Goal: Check status

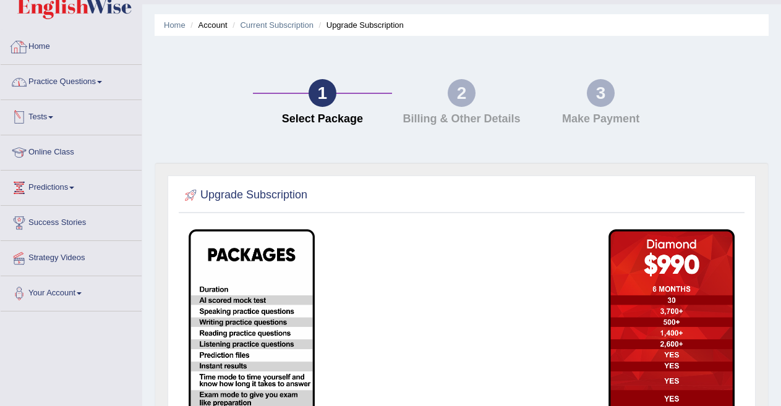
click at [41, 42] on link "Home" at bounding box center [71, 45] width 141 height 31
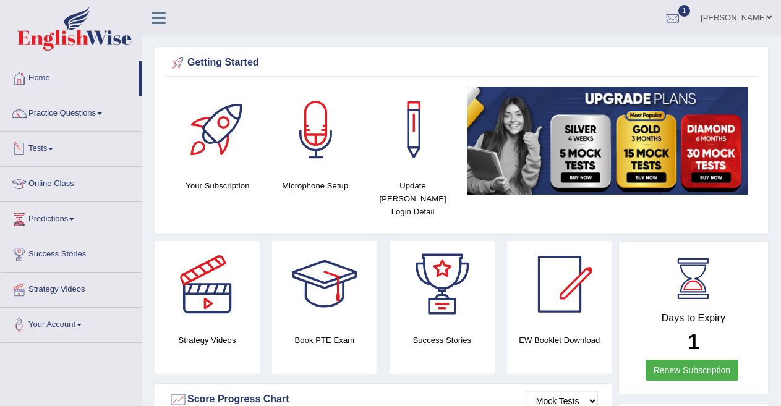
click at [53, 148] on span at bounding box center [50, 149] width 5 height 2
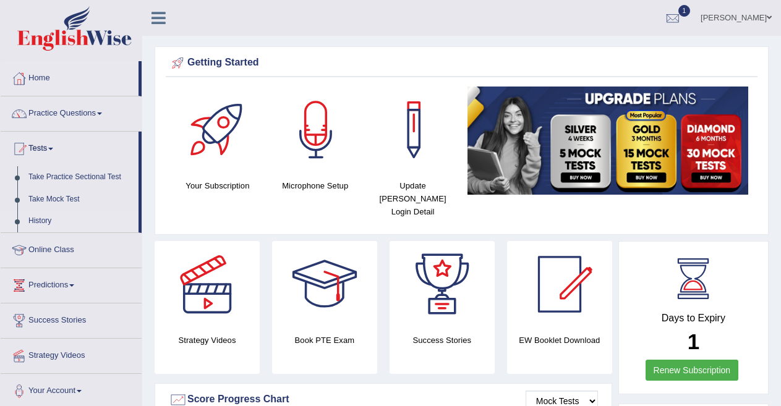
click at [51, 218] on link "History" at bounding box center [81, 221] width 116 height 22
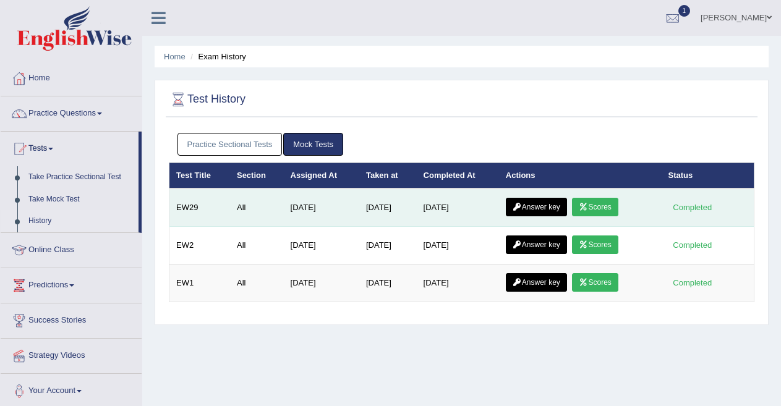
click at [459, 204] on td "[DATE]" at bounding box center [458, 208] width 82 height 38
click at [603, 200] on link "Scores" at bounding box center [595, 207] width 46 height 19
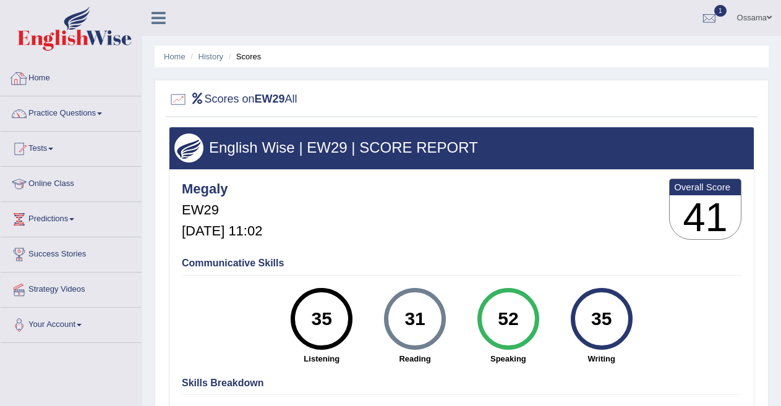
click at [53, 78] on link "Home" at bounding box center [71, 76] width 141 height 31
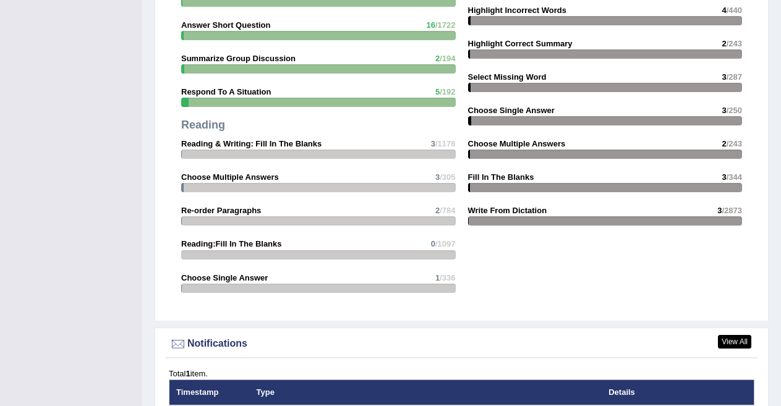
scroll to position [1182, 0]
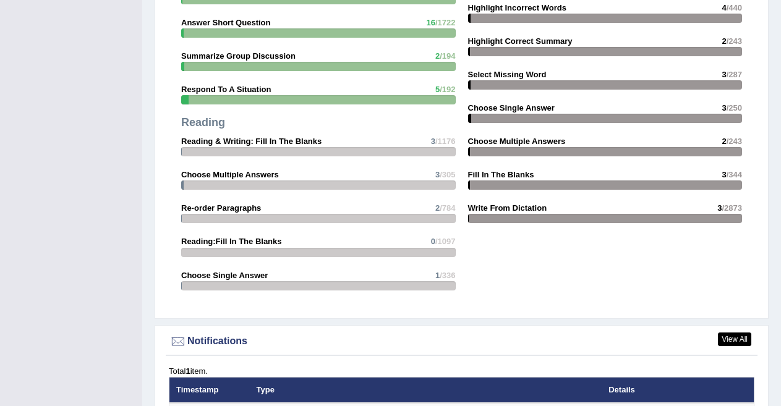
click at [623, 394] on th "Details" at bounding box center [641, 390] width 78 height 26
click at [199, 372] on div "Total 1 item." at bounding box center [462, 372] width 586 height 12
click at [734, 337] on link "View All" at bounding box center [734, 340] width 33 height 14
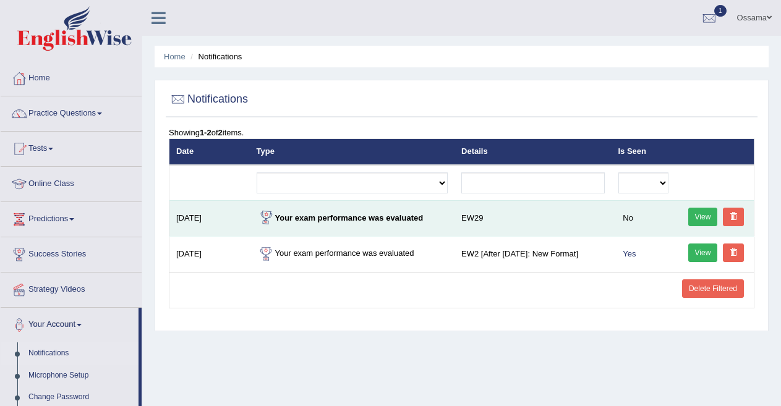
click at [209, 212] on td "[DATE]" at bounding box center [210, 218] width 80 height 36
click at [698, 218] on link "View" at bounding box center [704, 217] width 30 height 19
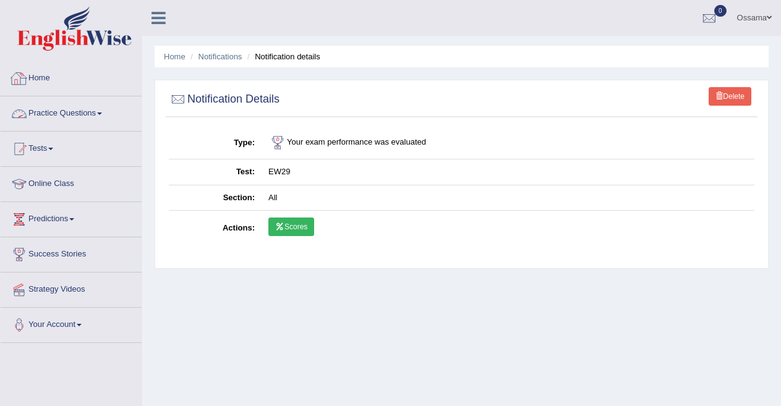
click at [37, 77] on link "Home" at bounding box center [71, 76] width 141 height 31
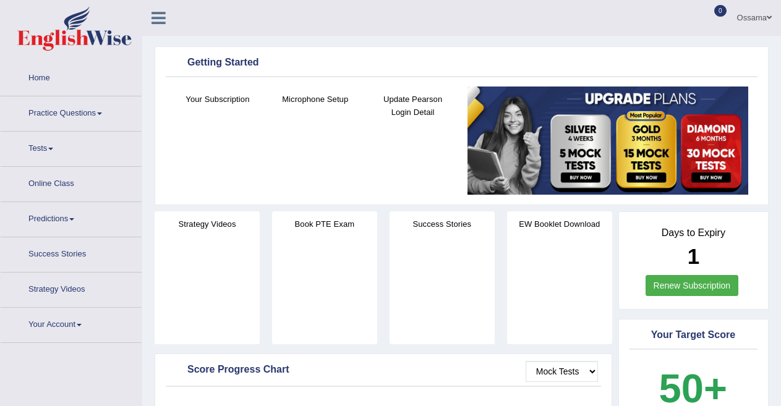
drag, startPoint x: 0, startPoint y: 0, endPoint x: 640, endPoint y: 137, distance: 654.8
click at [640, 137] on img at bounding box center [608, 141] width 281 height 108
